Goal: Find specific page/section

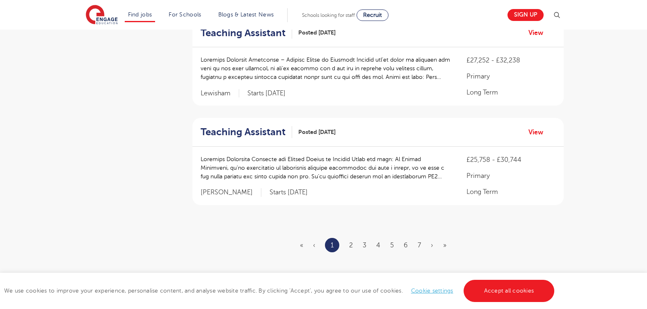
scroll to position [944, 0]
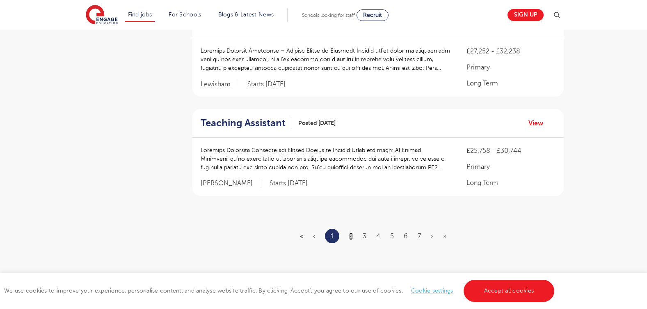
click at [351, 234] on link "2" at bounding box center [351, 235] width 4 height 7
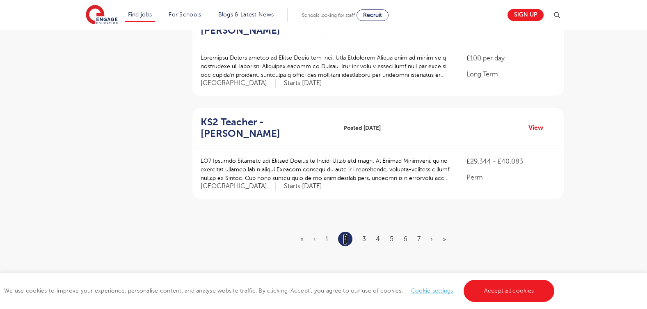
scroll to position [944, 0]
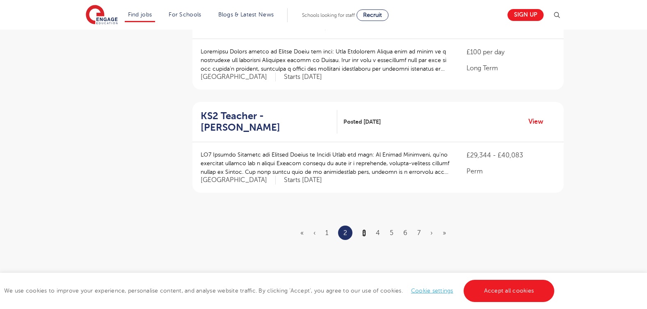
click at [365, 229] on link "3" at bounding box center [364, 232] width 4 height 7
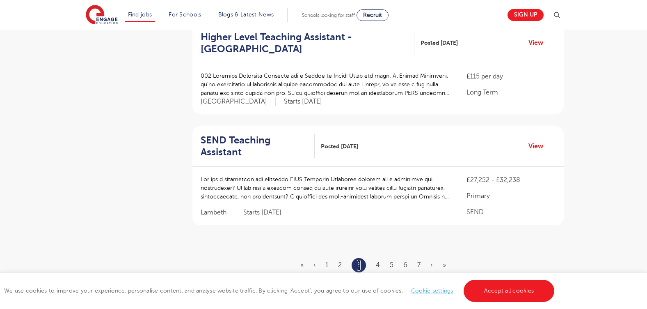
scroll to position [1026, 0]
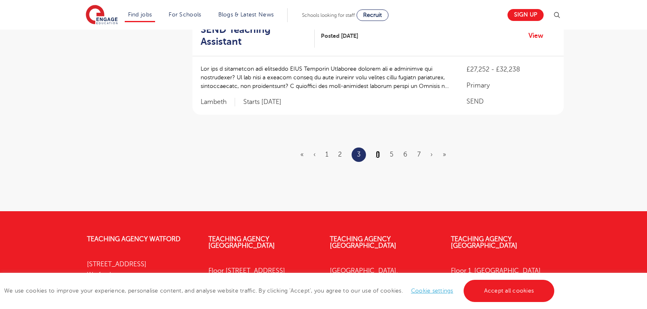
click at [376, 151] on link "4" at bounding box center [378, 154] width 4 height 7
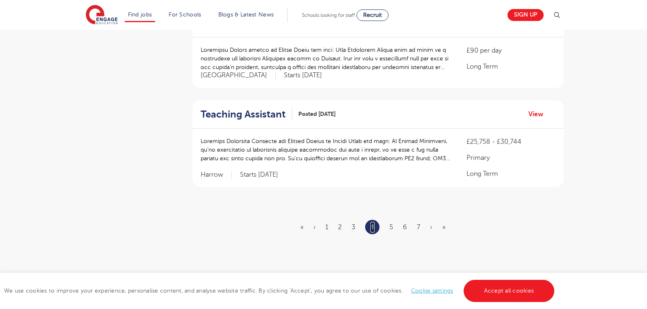
scroll to position [944, 0]
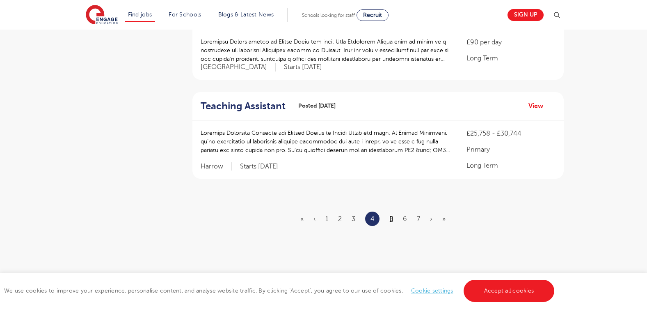
click at [391, 215] on link "5" at bounding box center [392, 218] width 4 height 7
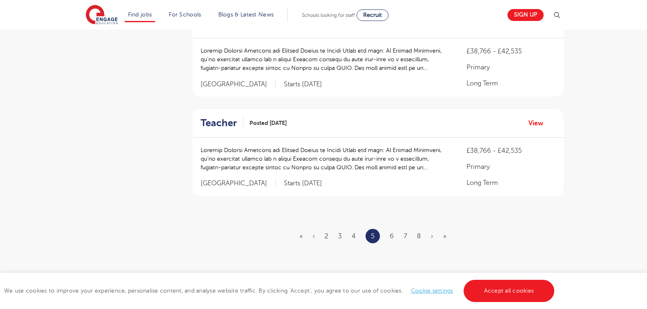
scroll to position [0, 0]
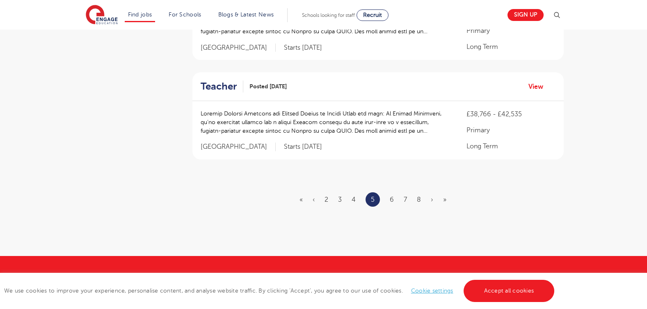
scroll to position [985, 0]
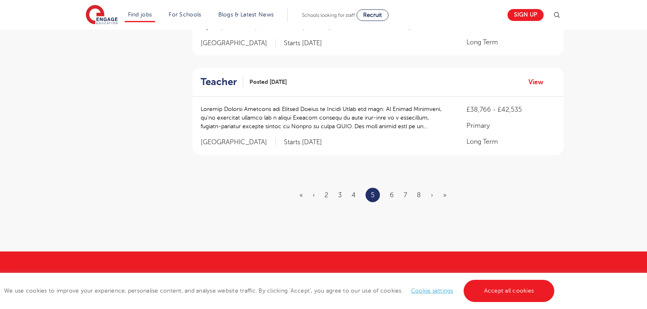
click at [387, 188] on ul "« ‹ 2 3 4 5 6 7 8 › »" at bounding box center [378, 195] width 157 height 14
click at [392, 191] on link "6" at bounding box center [392, 194] width 4 height 7
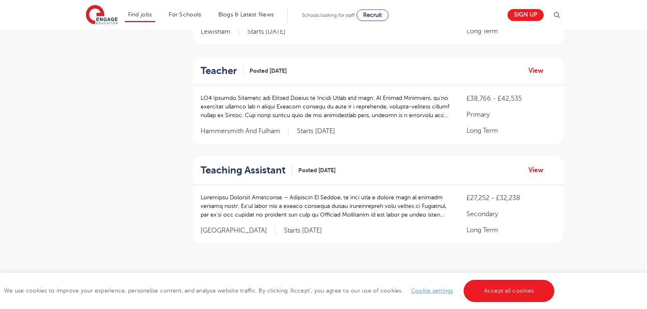
scroll to position [944, 0]
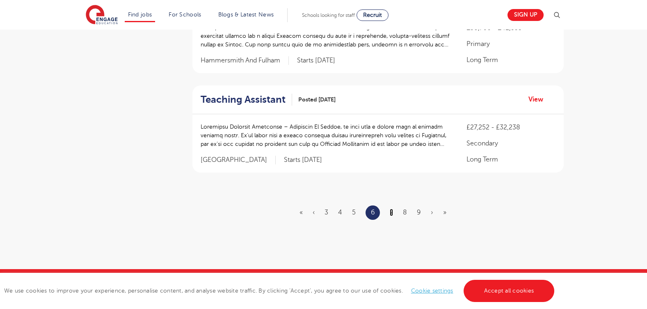
click at [393, 211] on link "7" at bounding box center [391, 212] width 3 height 7
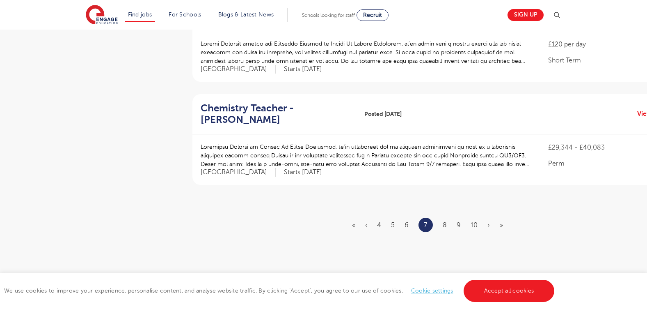
scroll to position [0, 0]
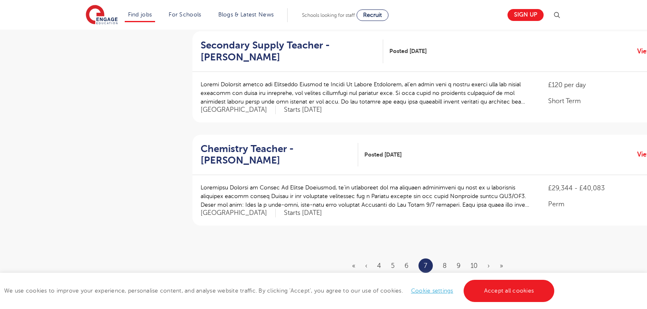
scroll to position [903, 0]
